Goal: Task Accomplishment & Management: Use online tool/utility

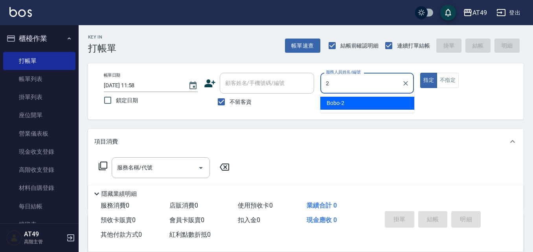
type input "2"
type button "true"
type input "Bobo-2"
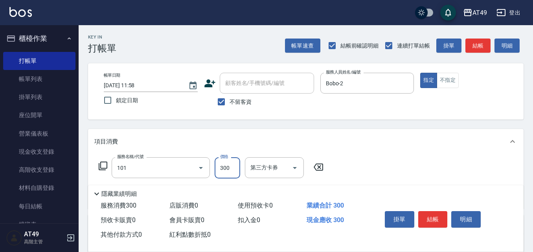
type input "一般洗髮(101)"
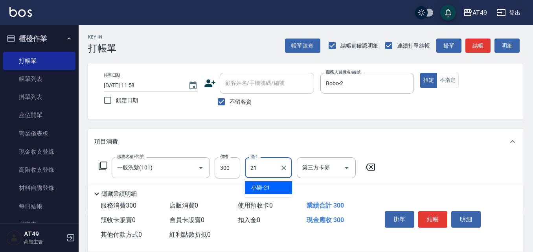
type input "小樂-21"
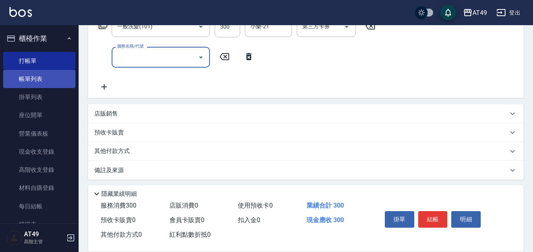
scroll to position [144, 0]
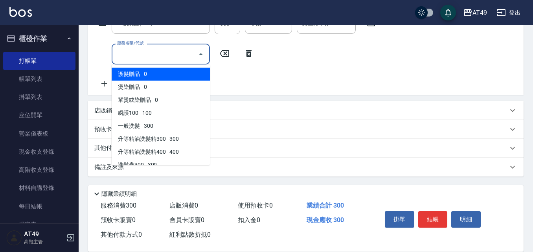
click at [143, 54] on input "服務名稱/代號" at bounding box center [154, 54] width 79 height 14
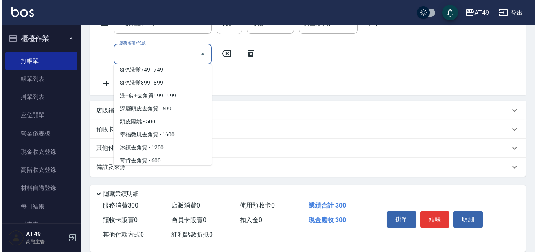
scroll to position [537, 0]
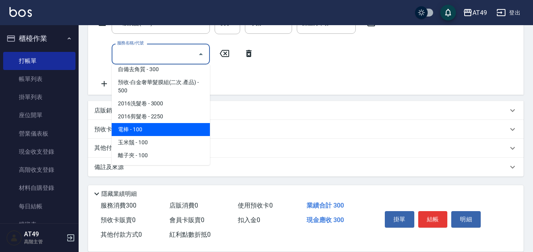
click at [148, 124] on span "電棒 - 100" at bounding box center [161, 129] width 98 height 13
type input "電棒(1301)"
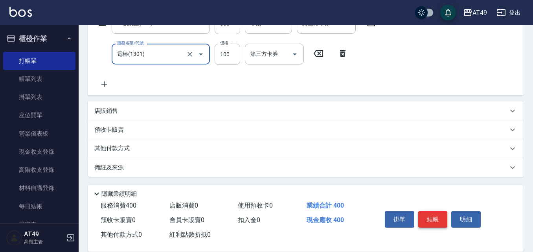
click at [424, 215] on button "結帳" at bounding box center [432, 219] width 29 height 17
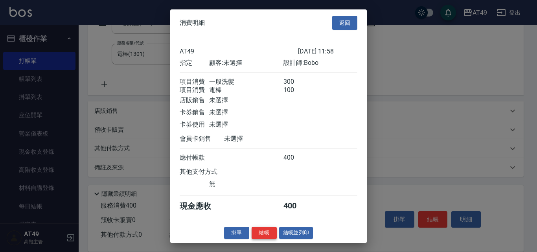
click at [255, 239] on button "結帳" at bounding box center [264, 233] width 25 height 12
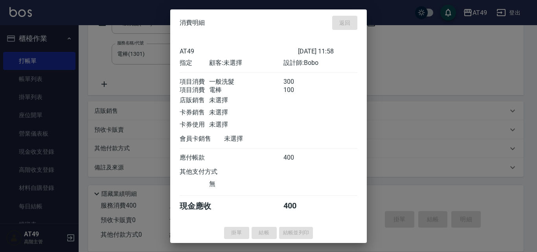
type input "[DATE] 17:19"
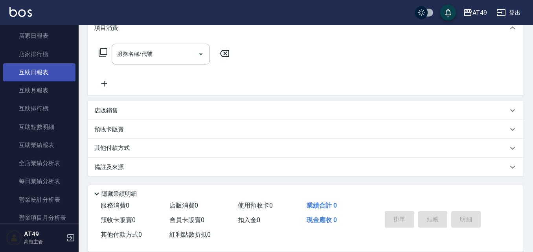
scroll to position [472, 0]
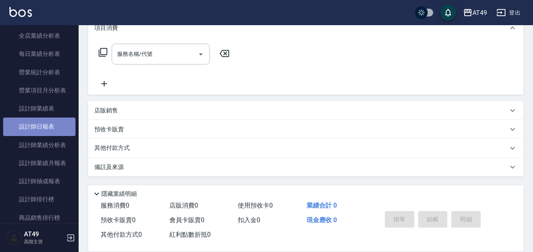
click at [52, 127] on link "設計師日報表" at bounding box center [39, 127] width 72 height 18
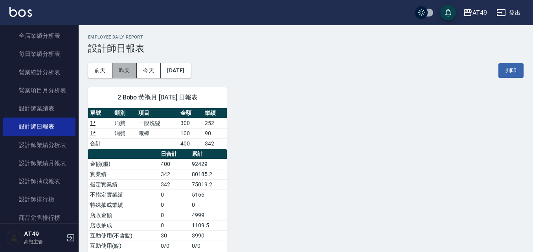
click at [133, 70] on button "昨天" at bounding box center [124, 70] width 24 height 15
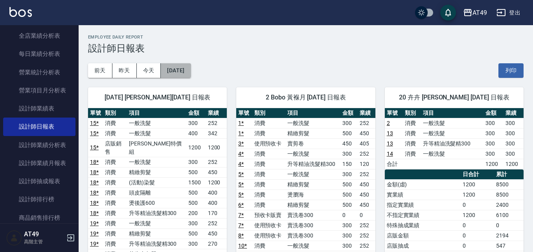
click at [184, 76] on button "[DATE]" at bounding box center [176, 70] width 30 height 15
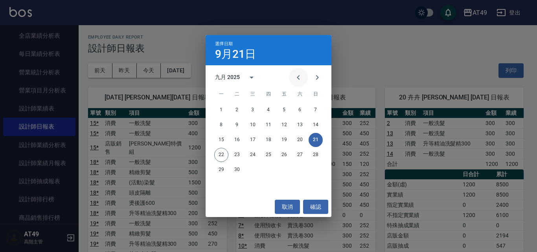
click at [290, 77] on button "Previous month" at bounding box center [298, 77] width 19 height 19
click at [295, 77] on icon "Previous month" at bounding box center [298, 77] width 9 height 9
click at [316, 76] on icon "Next month" at bounding box center [317, 77] width 9 height 9
click at [295, 77] on icon "Previous month" at bounding box center [298, 77] width 9 height 9
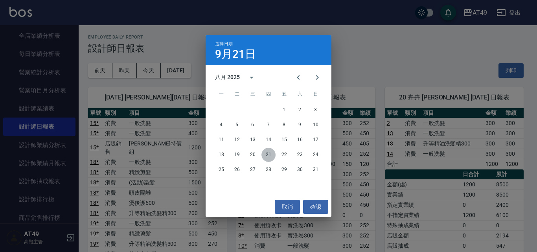
click at [267, 153] on button "21" at bounding box center [268, 155] width 14 height 14
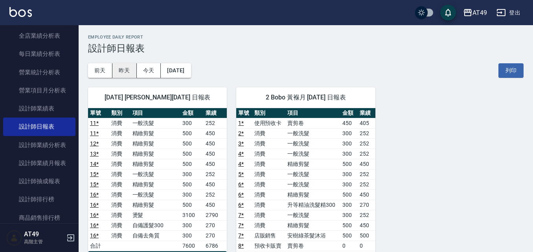
click at [121, 66] on button "昨天" at bounding box center [124, 70] width 24 height 15
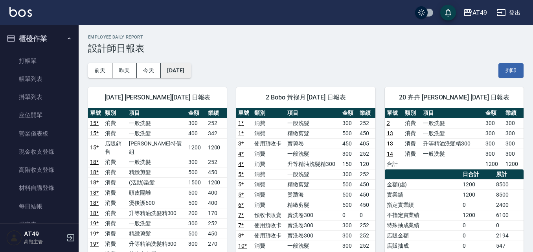
click at [184, 71] on button "[DATE]" at bounding box center [176, 70] width 30 height 15
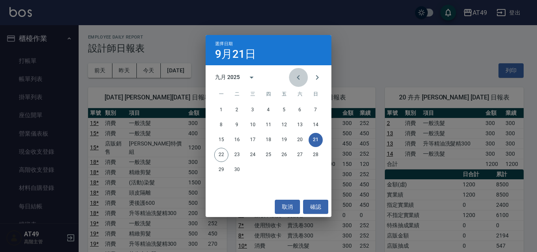
click at [298, 76] on icon "Previous month" at bounding box center [298, 77] width 3 height 5
click at [312, 167] on button "31" at bounding box center [316, 170] width 14 height 14
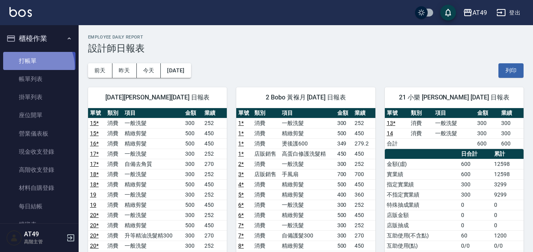
click at [34, 66] on link "打帳單" at bounding box center [39, 61] width 72 height 18
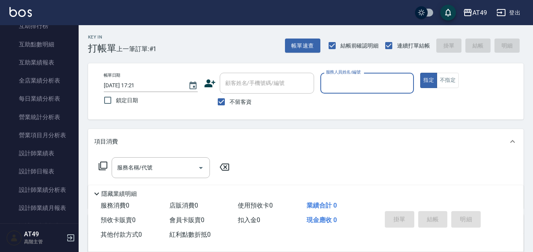
scroll to position [433, 0]
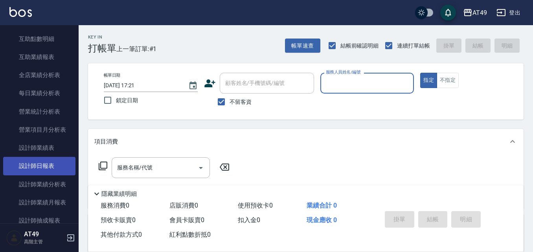
click at [30, 165] on link "設計師日報表" at bounding box center [39, 166] width 72 height 18
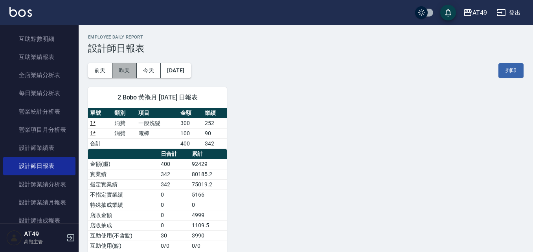
click at [129, 65] on button "昨天" at bounding box center [124, 70] width 24 height 15
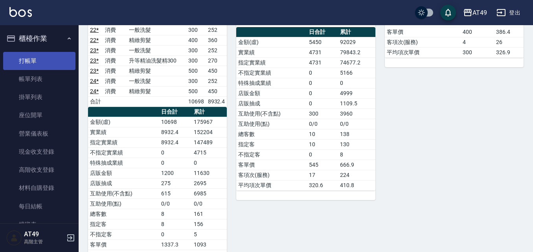
click at [26, 55] on link "打帳單" at bounding box center [39, 61] width 72 height 18
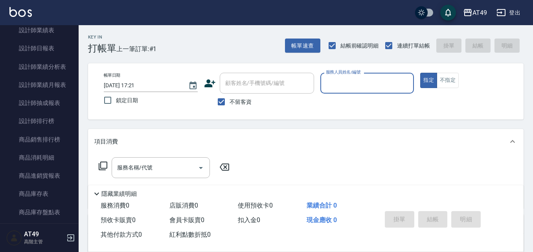
scroll to position [551, 0]
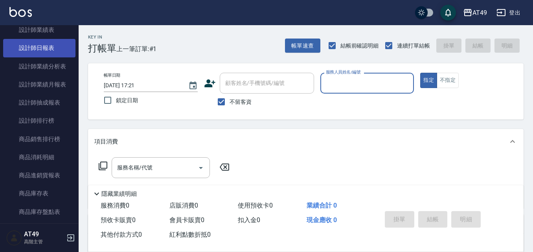
click at [47, 44] on link "設計師日報表" at bounding box center [39, 48] width 72 height 18
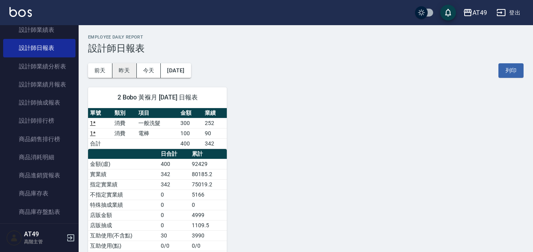
click at [124, 71] on button "昨天" at bounding box center [124, 70] width 24 height 15
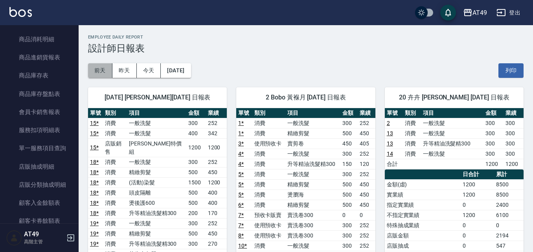
click at [100, 67] on button "前天" at bounding box center [100, 70] width 24 height 15
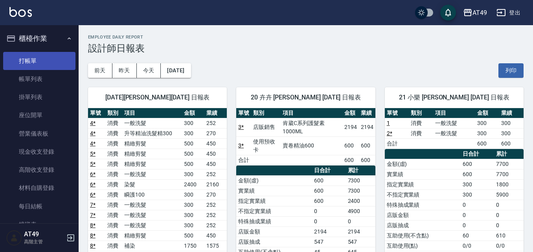
click at [37, 54] on link "打帳單" at bounding box center [39, 61] width 72 height 18
